Goal: Information Seeking & Learning: Learn about a topic

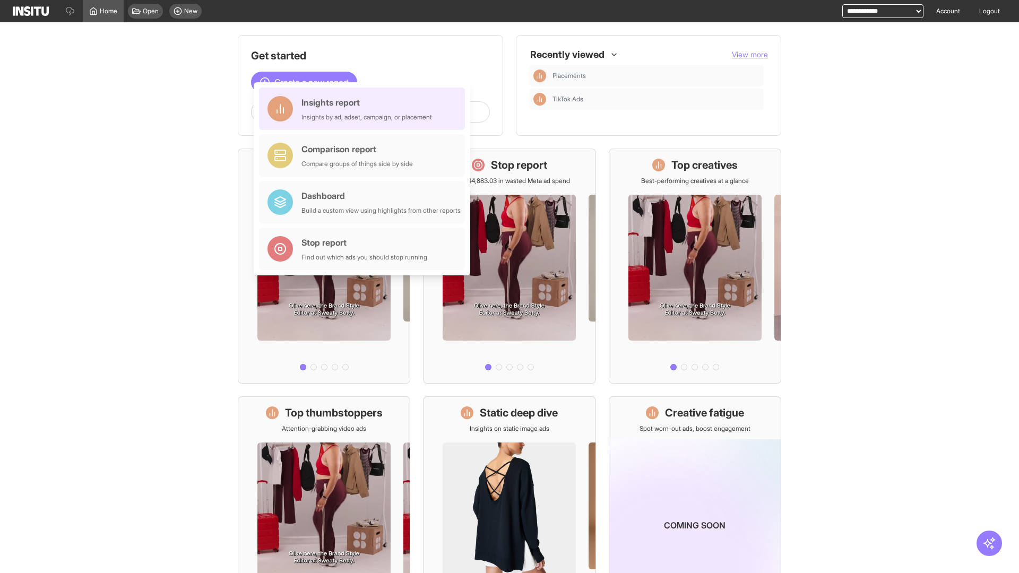
click at [364, 109] on div "Insights report Insights by ad, adset, campaign, or placement" at bounding box center [366, 108] width 131 height 25
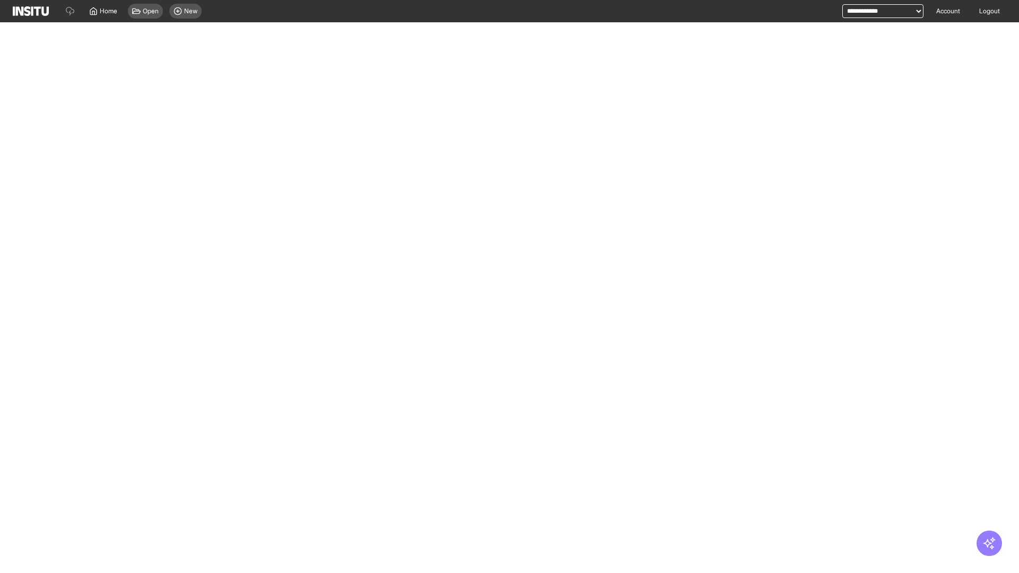
select select "**"
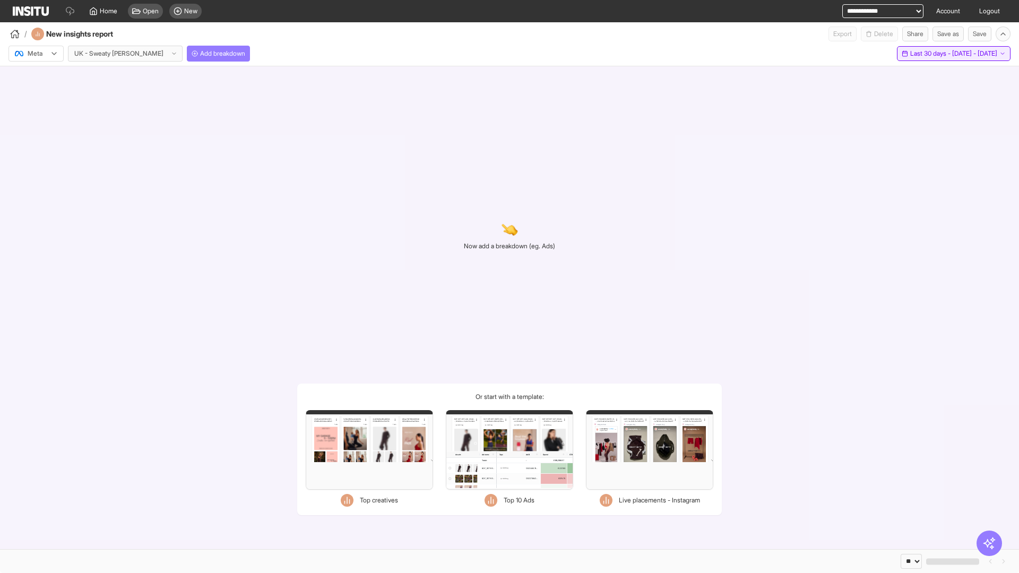
click at [929, 54] on span "Last 30 days - [DATE] - [DATE]" at bounding box center [953, 53] width 87 height 8
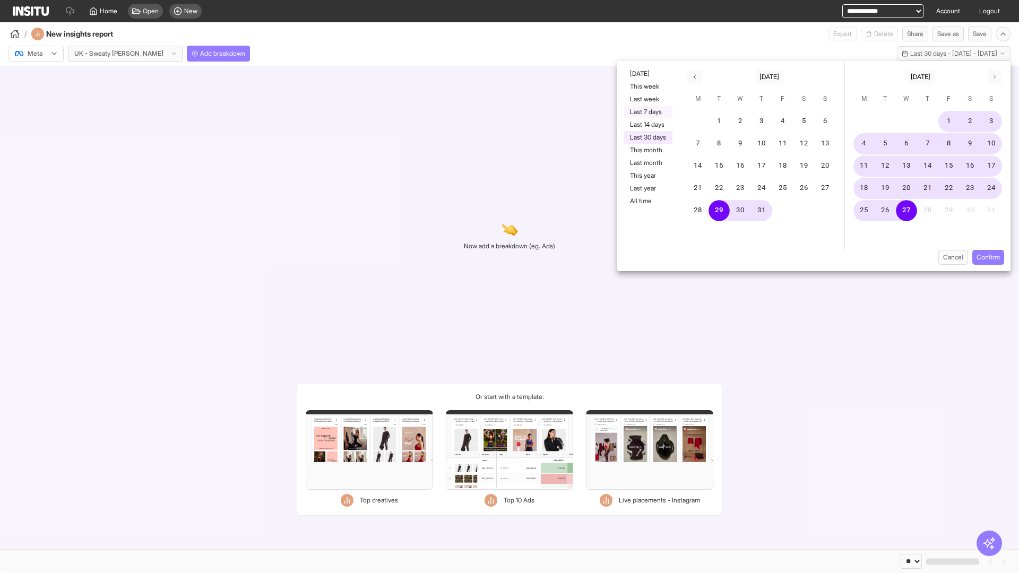
click at [647, 112] on button "Last 7 days" at bounding box center [647, 112] width 49 height 13
